Goal: Obtain resource: Download file/media

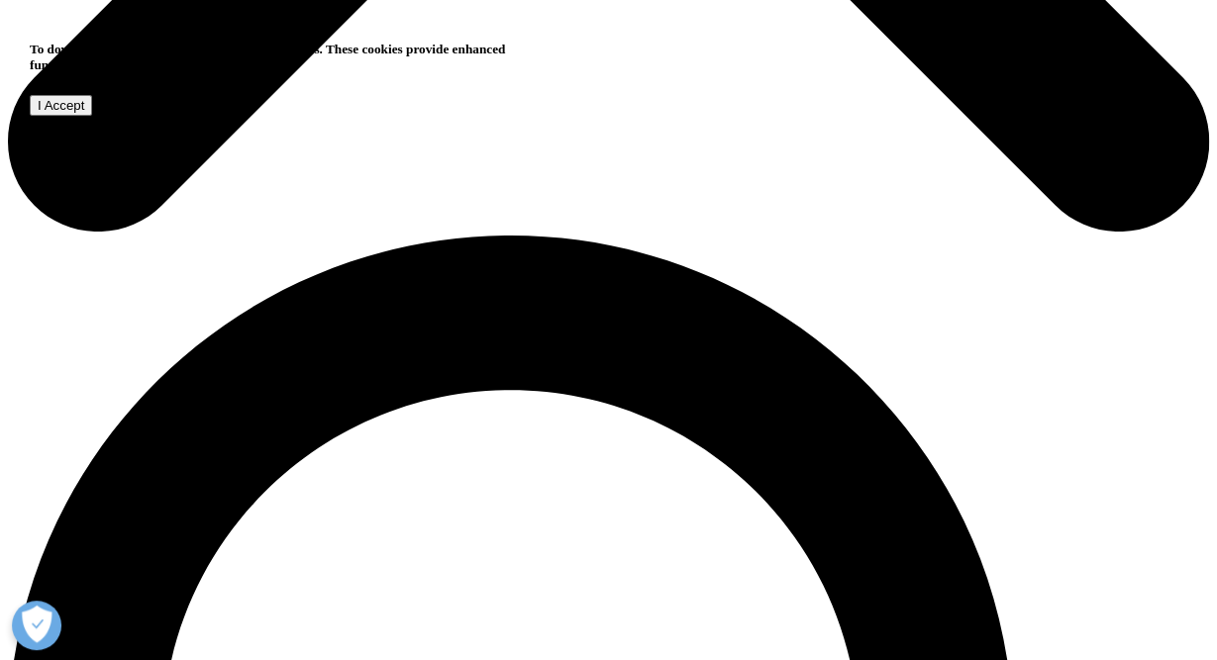
click at [92, 116] on input "I Accept" at bounding box center [61, 105] width 62 height 21
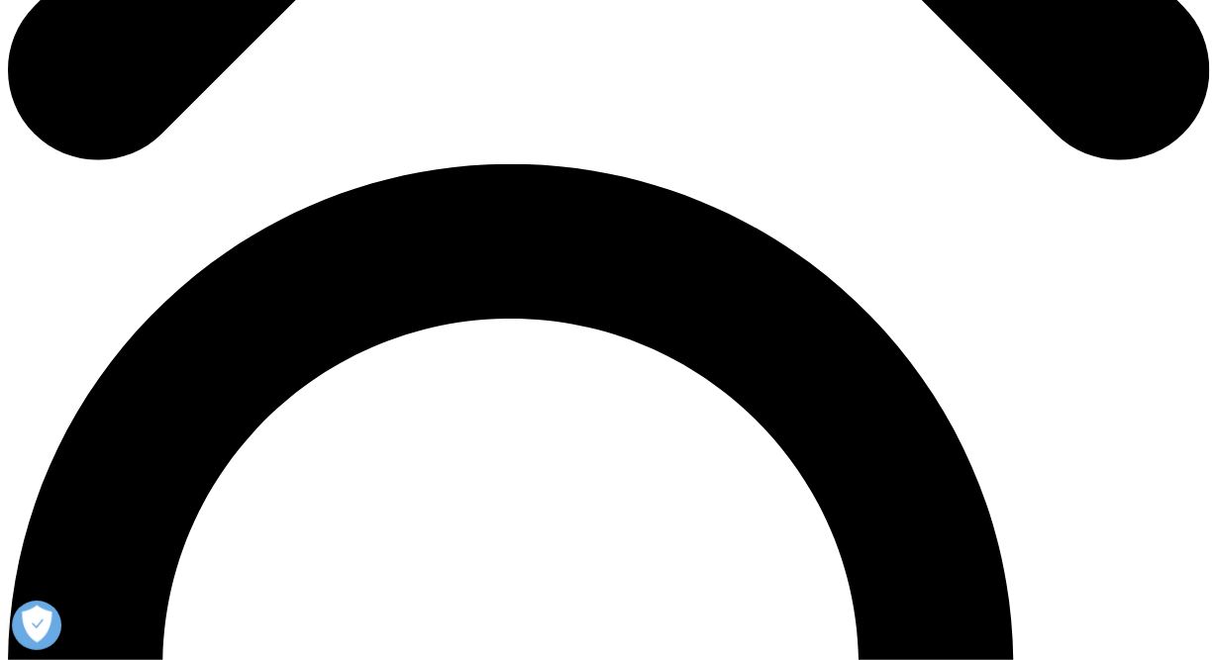
scroll to position [998, 0]
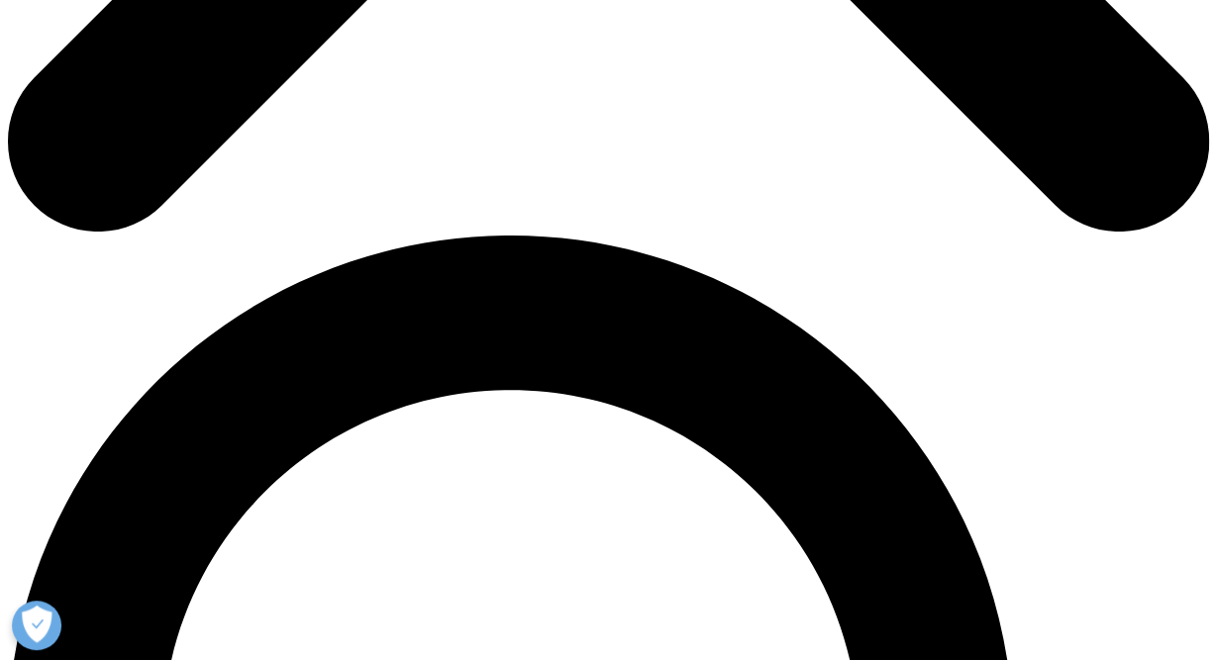
type input "Yukiko"
type input "Ito"
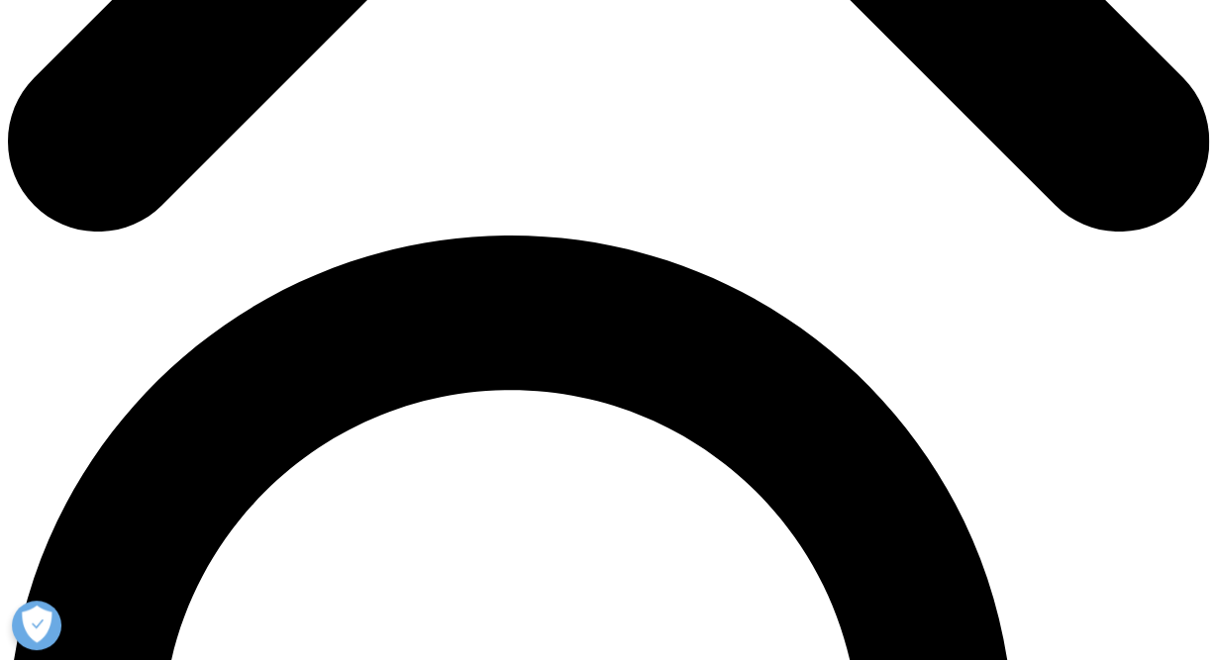
type input "yuki110@keio.jp"
type input "Professor"
type input "Keio University"
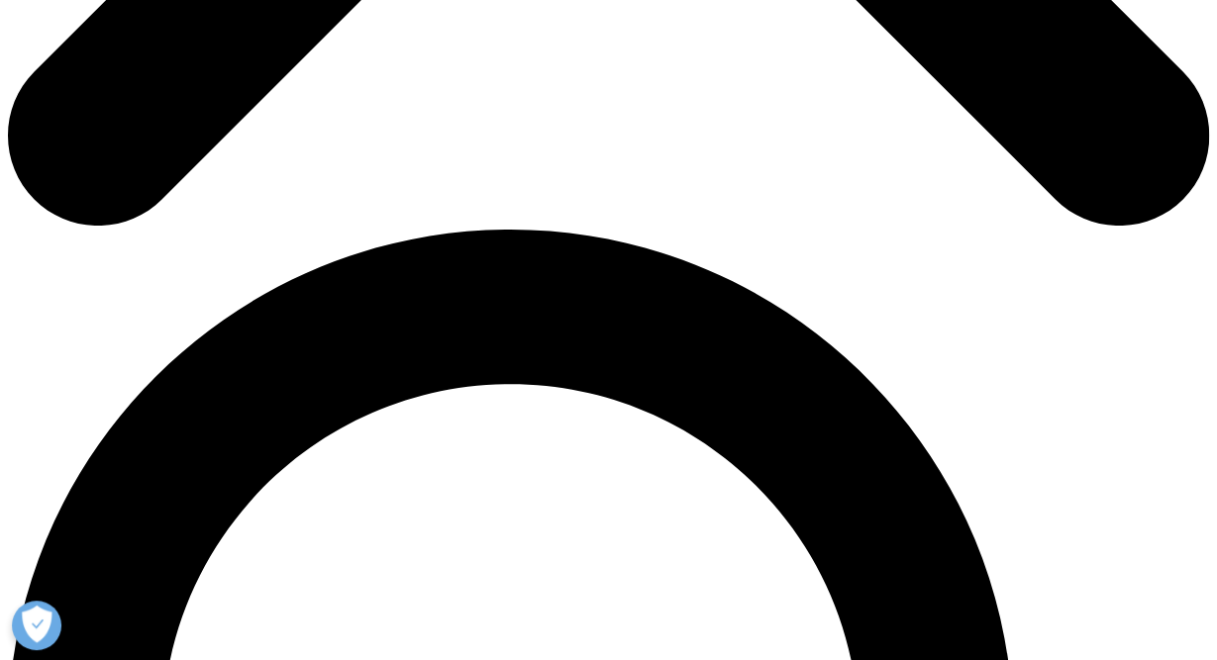
scroll to position [1005, 0]
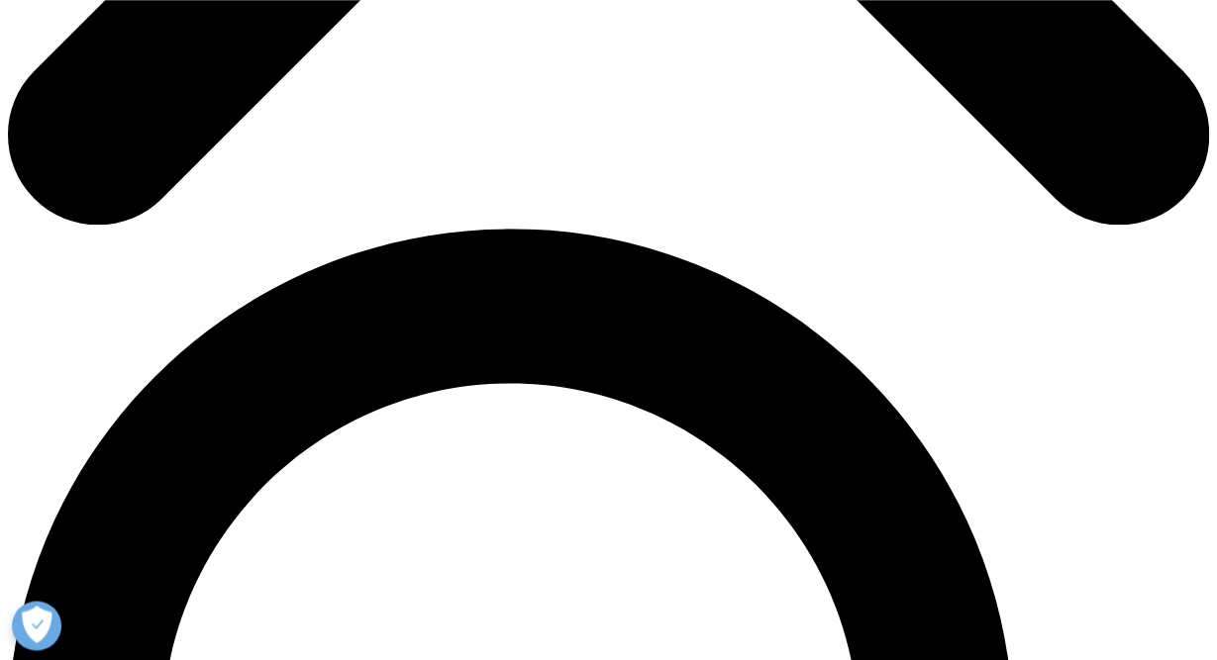
select select "[GEOGRAPHIC_DATA]"
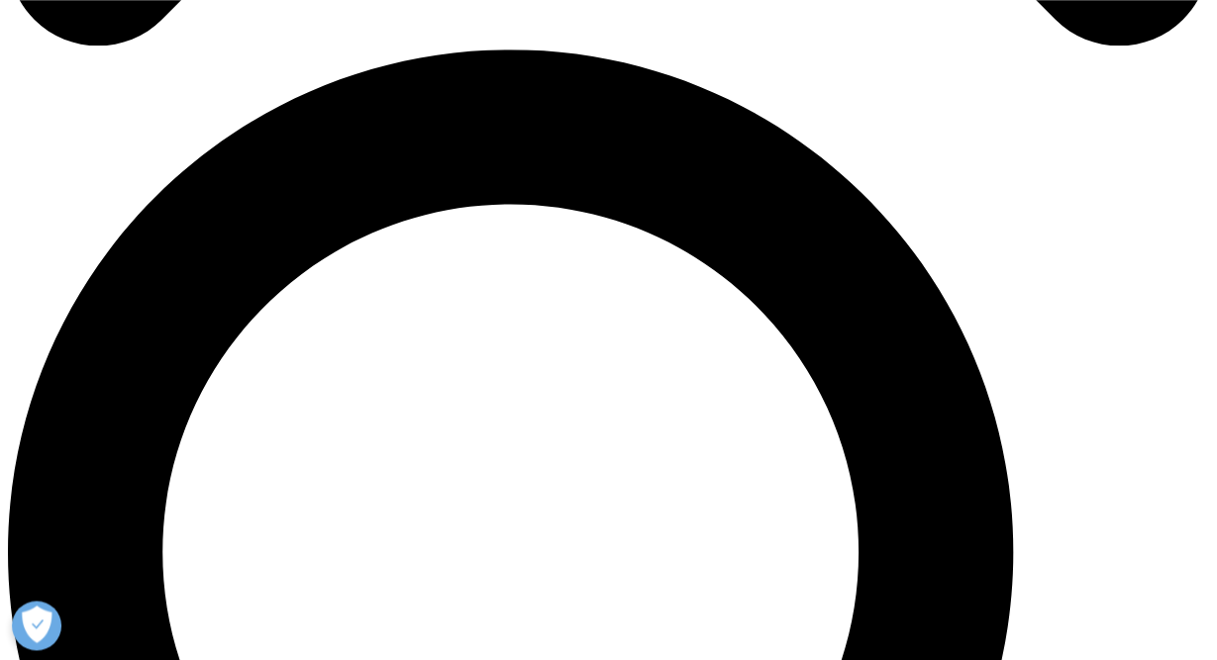
scroll to position [1093, 1156]
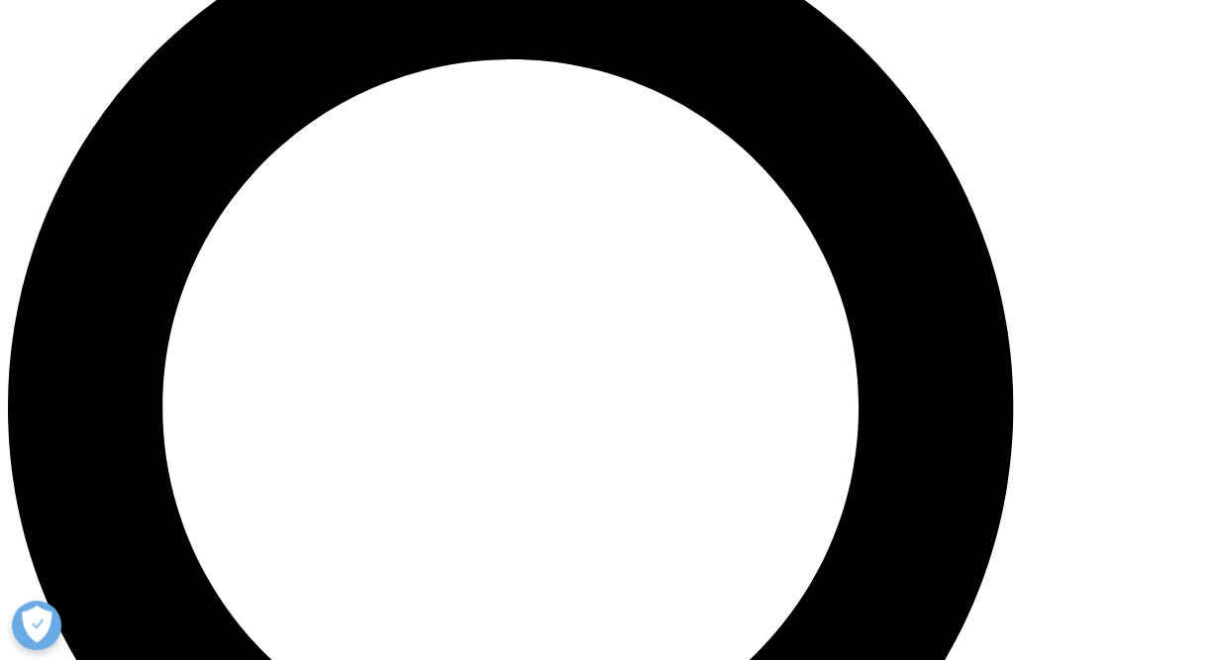
scroll to position [1330, 0]
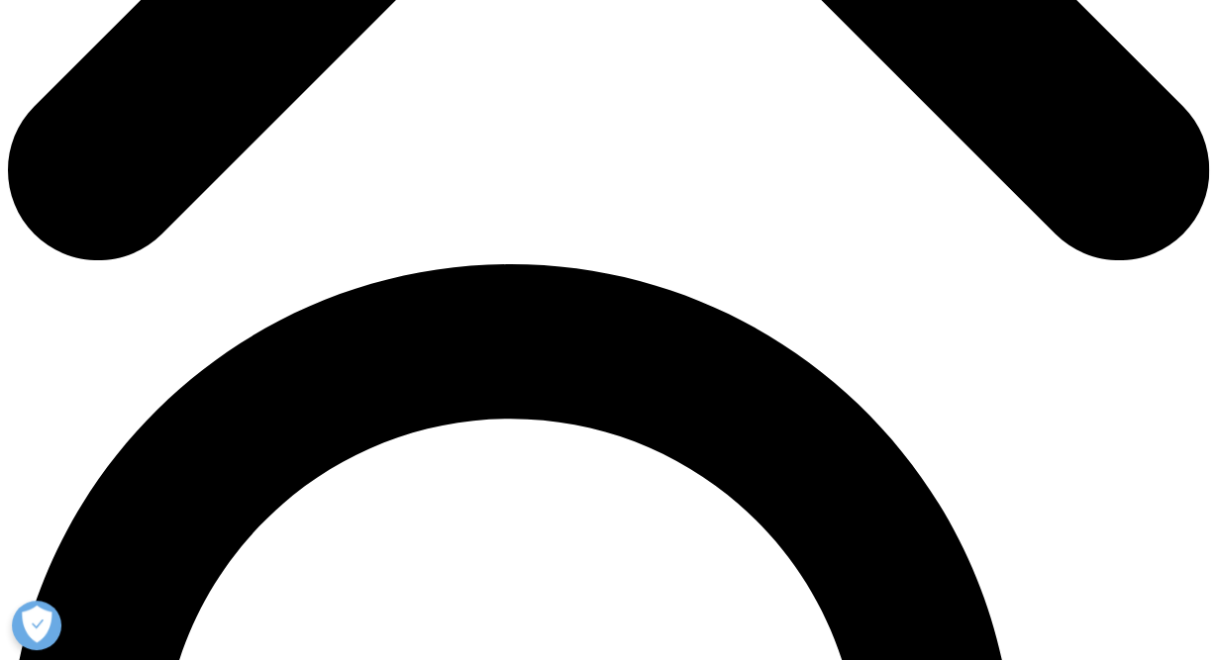
scroll to position [436, 1156]
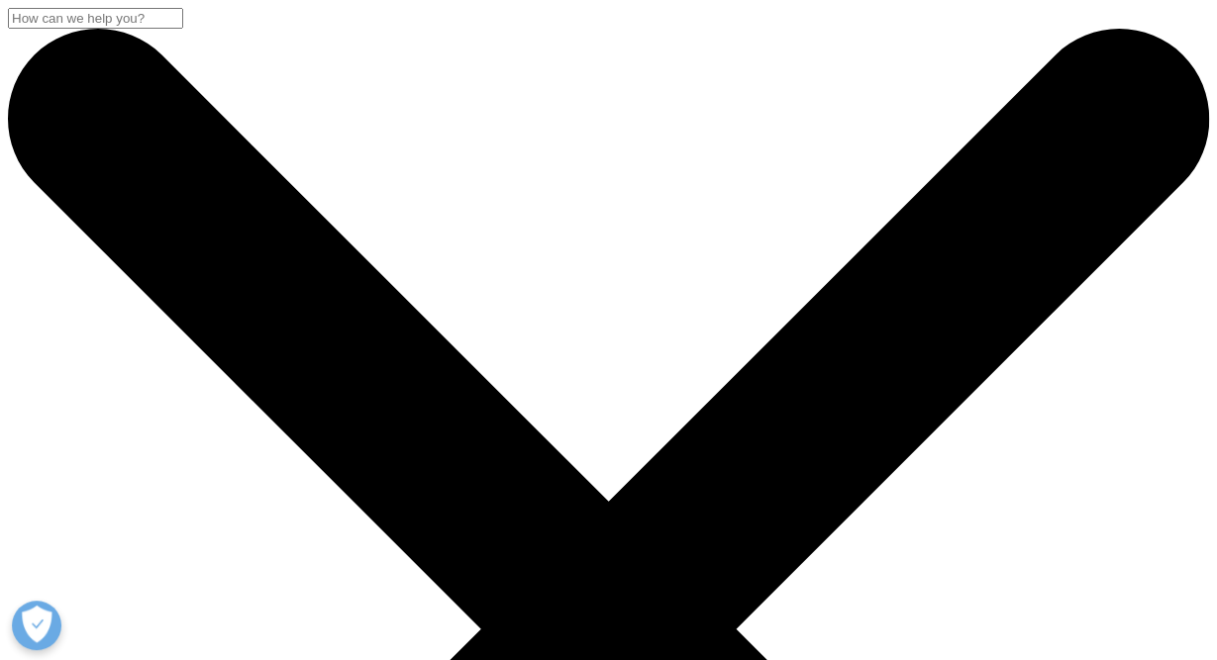
scroll to position [143, 0]
